Goal: Task Accomplishment & Management: Use online tool/utility

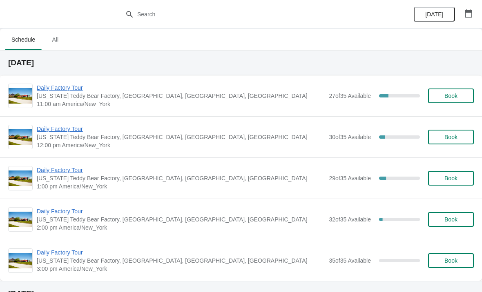
click at [65, 91] on span "Daily Factory Tour" at bounding box center [181, 88] width 288 height 8
click at [67, 91] on span "Daily Factory Tour" at bounding box center [181, 88] width 288 height 8
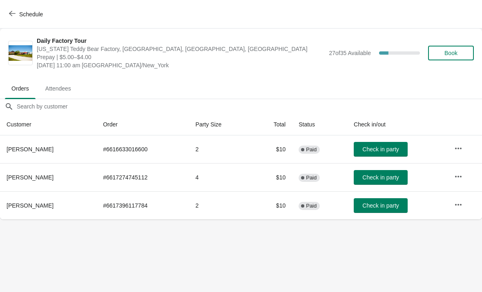
click at [387, 143] on button "Check in party" at bounding box center [381, 149] width 54 height 15
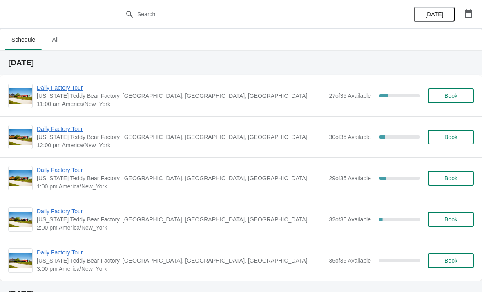
click at [91, 125] on span "Daily Factory Tour" at bounding box center [181, 129] width 288 height 8
click at [295, 90] on span "Daily Factory Tour" at bounding box center [181, 88] width 288 height 8
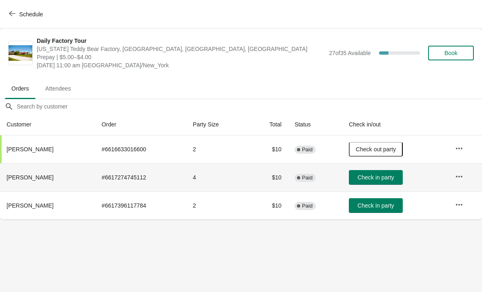
click at [388, 179] on span "Check in party" at bounding box center [375, 177] width 36 height 7
